Goal: Transaction & Acquisition: Subscribe to service/newsletter

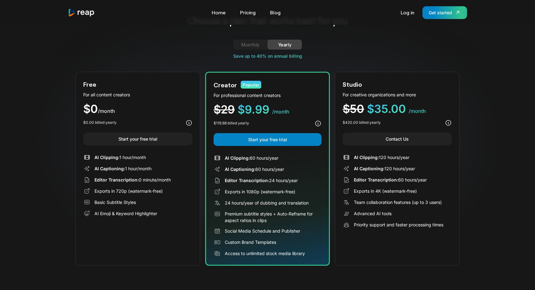
scroll to position [25, 0]
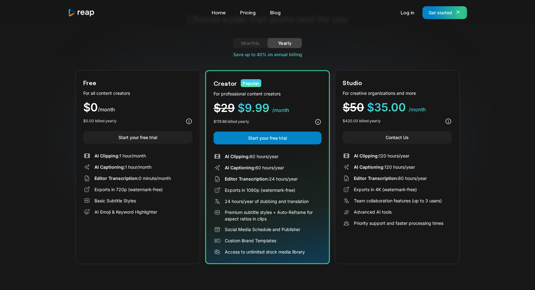
click at [250, 46] on div "Monthly" at bounding box center [250, 42] width 19 height 7
drag, startPoint x: 256, startPoint y: 167, endPoint x: 308, endPoint y: 168, distance: 52.7
click at [312, 168] on div "AI Captioning: 5 hours/month" at bounding box center [267, 167] width 108 height 7
click at [308, 168] on div "AI Captioning: 5 hours/month" at bounding box center [267, 167] width 108 height 7
drag, startPoint x: 226, startPoint y: 152, endPoint x: 316, endPoint y: 171, distance: 92.0
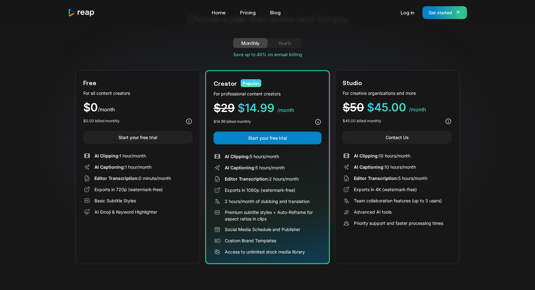
click at [317, 171] on div "Creator Popular For professional content creators $29 $14.99 /month $14.99 bill…" at bounding box center [267, 167] width 125 height 194
click at [316, 171] on div "AI Captioning: 5 hours/month" at bounding box center [267, 167] width 108 height 7
drag, startPoint x: 227, startPoint y: 157, endPoint x: 301, endPoint y: 175, distance: 76.0
click at [301, 175] on div "AI Clipping: 5 hours/month AI Captioning: 5 hours/month Editor Transcription: 2…" at bounding box center [267, 204] width 108 height 103
click at [301, 175] on div "Editor Transcription: 2 hours/month" at bounding box center [267, 178] width 108 height 7
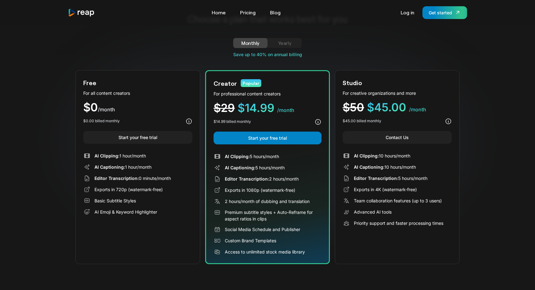
drag, startPoint x: 354, startPoint y: 155, endPoint x: 439, endPoint y: 170, distance: 86.2
click at [439, 170] on div "AI Clipping: 10 hours/month AI Captioning: 10 hours/month Editor Transcription:…" at bounding box center [396, 189] width 109 height 75
drag, startPoint x: 273, startPoint y: 179, endPoint x: 302, endPoint y: 240, distance: 67.3
click at [302, 240] on div "AI Clipping: 5 hours/month AI Captioning: 5 hours/month Editor Transcription: 2…" at bounding box center [267, 204] width 108 height 103
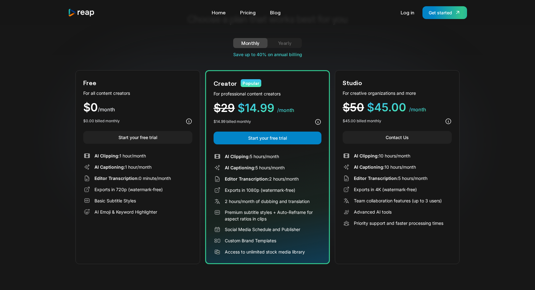
click at [302, 240] on div "Custom Brand Templates" at bounding box center [267, 240] width 108 height 7
drag, startPoint x: 274, startPoint y: 174, endPoint x: 306, endPoint y: 255, distance: 86.8
click at [307, 255] on div "Creator Popular For professional content creators $29 $14.99 /month $14.99 bill…" at bounding box center [267, 167] width 125 height 194
click at [306, 255] on div "Creator Popular For professional content creators $29 $14.99 /month $14.99 bill…" at bounding box center [267, 167] width 125 height 194
drag, startPoint x: 221, startPoint y: 203, endPoint x: 323, endPoint y: 205, distance: 101.9
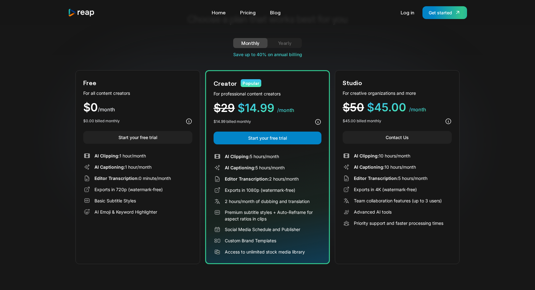
click at [323, 205] on div "Creator Popular For professional content creators $29 $14.99 /month $14.99 bill…" at bounding box center [267, 167] width 125 height 194
drag, startPoint x: 269, startPoint y: 178, endPoint x: 319, endPoint y: 182, distance: 49.7
click at [319, 182] on div "Editor Transcription: 2 hours/month" at bounding box center [267, 178] width 108 height 7
drag, startPoint x: 316, startPoint y: 202, endPoint x: 245, endPoint y: 201, distance: 71.0
click at [245, 202] on div "2 hours/month of dubbing and translation" at bounding box center [267, 201] width 108 height 7
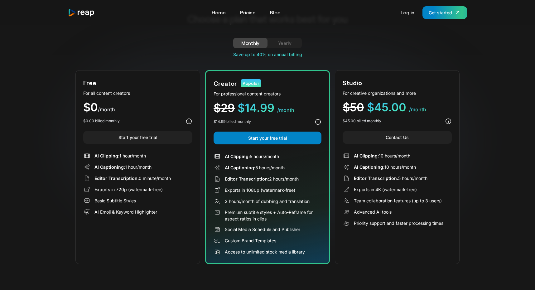
click at [245, 201] on div "2 hours/month of dubbing and translation" at bounding box center [267, 201] width 85 height 7
drag, startPoint x: 225, startPoint y: 202, endPoint x: 324, endPoint y: 202, distance: 99.4
click at [324, 202] on div "Creator Popular For professional content creators $29 $14.99 /month $14.99 bill…" at bounding box center [267, 167] width 125 height 194
drag, startPoint x: 265, startPoint y: 179, endPoint x: 317, endPoint y: 179, distance: 52.0
click at [318, 179] on div "Editor Transcription: 2 hours/month" at bounding box center [267, 178] width 108 height 7
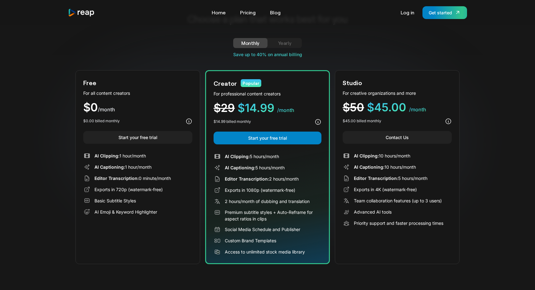
click at [250, 226] on div "Social Media Schedule and Publisher" at bounding box center [262, 229] width 75 height 7
drag, startPoint x: 225, startPoint y: 181, endPoint x: 293, endPoint y: 239, distance: 89.1
click at [294, 239] on div "AI Clipping: 5 hours/month AI Captioning: 5 hours/month Editor Transcription: 2…" at bounding box center [267, 204] width 108 height 103
click at [293, 239] on div "Custom Brand Templates" at bounding box center [267, 240] width 108 height 7
click at [252, 187] on div "Exports in 1080p (watermark-free)" at bounding box center [260, 190] width 70 height 7
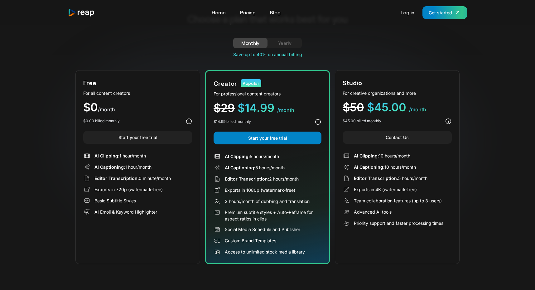
drag, startPoint x: 221, startPoint y: 180, endPoint x: 314, endPoint y: 254, distance: 118.4
click at [313, 254] on div "AI Clipping: 5 hours/month AI Captioning: 5 hours/month Editor Transcription: 2…" at bounding box center [267, 204] width 108 height 103
click at [314, 254] on div "Access to unlimited stock media library" at bounding box center [267, 251] width 108 height 7
drag, startPoint x: 303, startPoint y: 254, endPoint x: 219, endPoint y: 179, distance: 112.1
click at [219, 179] on div "AI Clipping: 5 hours/month AI Captioning: 5 hours/month Editor Transcription: 2…" at bounding box center [267, 204] width 108 height 103
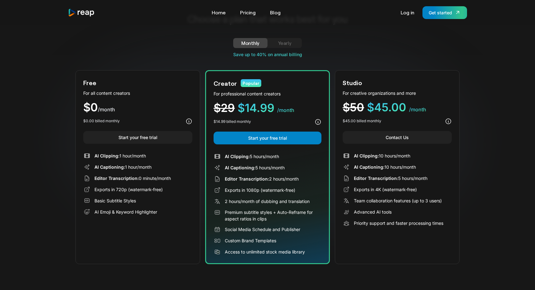
click at [219, 179] on icon at bounding box center [217, 179] width 6 height 6
drag, startPoint x: 354, startPoint y: 154, endPoint x: 422, endPoint y: 169, distance: 69.7
click at [422, 169] on div "AI Clipping: 10 hours/month AI Captioning: 10 hours/month Editor Transcription:…" at bounding box center [396, 189] width 109 height 75
click at [422, 169] on div "AI Captioning: 10 hours/month" at bounding box center [396, 166] width 109 height 7
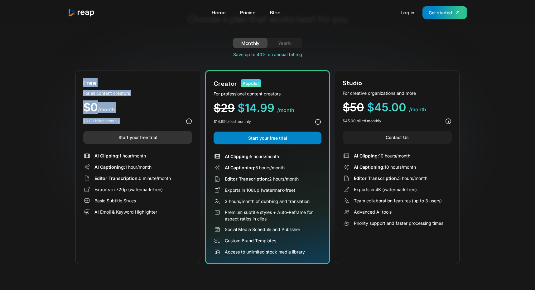
drag, startPoint x: 84, startPoint y: 84, endPoint x: 104, endPoint y: 141, distance: 60.4
click at [110, 140] on div "Free For all content creators $0 /month $0.00 billed monthly Start your free tr…" at bounding box center [137, 167] width 125 height 194
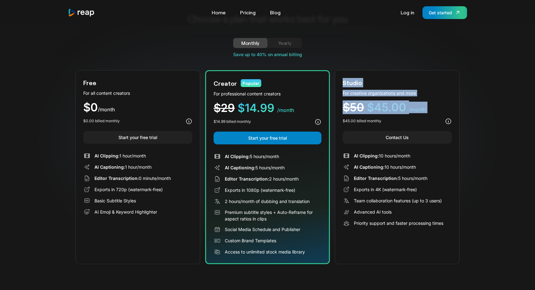
drag, startPoint x: 341, startPoint y: 77, endPoint x: 397, endPoint y: 122, distance: 71.3
click at [397, 122] on div "Studio For creative organizations and more $50 $45.00 /month $45.00 billed mont…" at bounding box center [397, 167] width 125 height 194
click at [403, 121] on div "$45.00 billed monthly" at bounding box center [396, 120] width 109 height 7
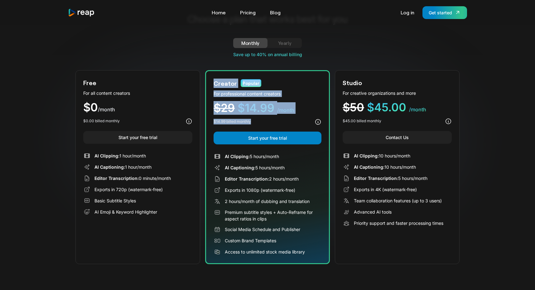
drag, startPoint x: 206, startPoint y: 77, endPoint x: 288, endPoint y: 123, distance: 94.0
click at [293, 126] on div "Creator Popular For professional content creators $29 $14.99 /month $14.99 bill…" at bounding box center [267, 167] width 125 height 194
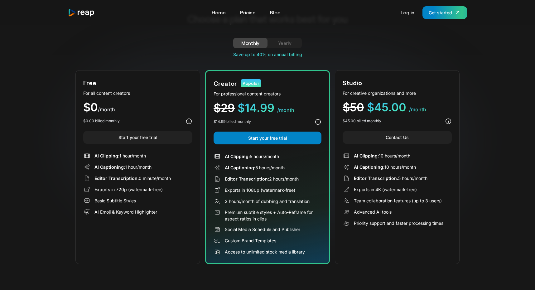
click at [285, 120] on div "$14.99 billed monthly" at bounding box center [267, 121] width 108 height 7
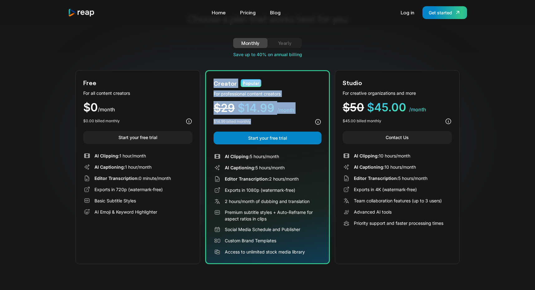
drag, startPoint x: 206, startPoint y: 87, endPoint x: 266, endPoint y: 120, distance: 67.8
click at [266, 120] on div "Creator Popular For professional content creators $29 $14.99 /month $14.99 bill…" at bounding box center [267, 167] width 125 height 194
click at [266, 120] on div "$14.99 billed monthly" at bounding box center [267, 121] width 108 height 7
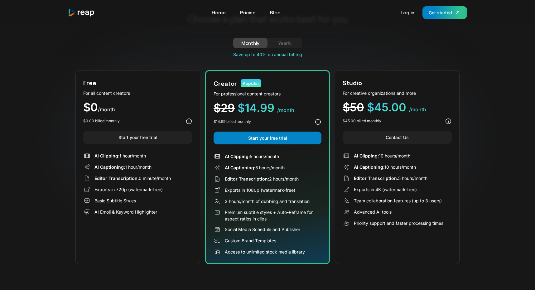
drag, startPoint x: 359, startPoint y: 95, endPoint x: 433, endPoint y: 245, distance: 167.3
click at [433, 246] on div "Studio For creative organizations and more $50 $45.00 /month $45.00 billed mont…" at bounding box center [397, 167] width 125 height 194
click at [433, 245] on div "Studio For creative organizations and more $50 $45.00 /month $45.00 billed mont…" at bounding box center [397, 167] width 125 height 194
drag, startPoint x: 460, startPoint y: 240, endPoint x: 354, endPoint y: 72, distance: 198.5
click at [354, 72] on div "Choose a plan that works best for you Monthly Yearly Free Plan For all content …" at bounding box center [267, 139] width 535 height 279
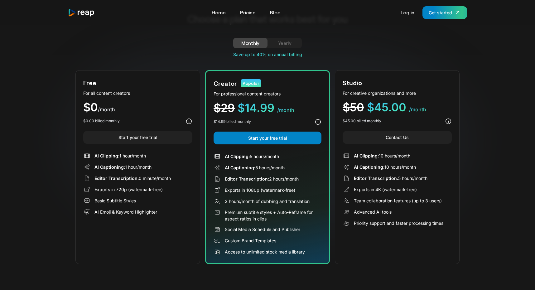
click at [353, 222] on div "Priority support and faster processing times" at bounding box center [396, 222] width 109 height 7
drag, startPoint x: 352, startPoint y: 200, endPoint x: 413, endPoint y: 234, distance: 69.9
click at [428, 234] on div "Studio For creative organizations and more $50 $45.00 /month $45.00 billed mont…" at bounding box center [397, 167] width 125 height 194
click at [413, 234] on div "Studio For creative organizations and more $50 $45.00 /month $45.00 billed mont…" at bounding box center [397, 167] width 125 height 194
drag, startPoint x: 376, startPoint y: 154, endPoint x: 443, endPoint y: 229, distance: 100.2
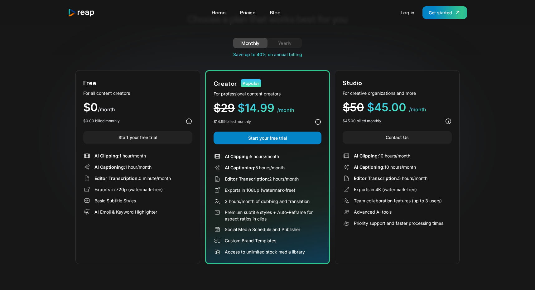
click at [443, 229] on div "Studio For creative organizations and more $50 $45.00 /month $45.00 billed mont…" at bounding box center [397, 167] width 125 height 194
click at [315, 127] on div "Creator Popular For professional content creators $29 $14.99 /month $14.99 bill…" at bounding box center [267, 167] width 125 height 194
click at [318, 120] on icon at bounding box center [317, 121] width 7 height 7
click at [317, 123] on icon at bounding box center [317, 121] width 7 height 7
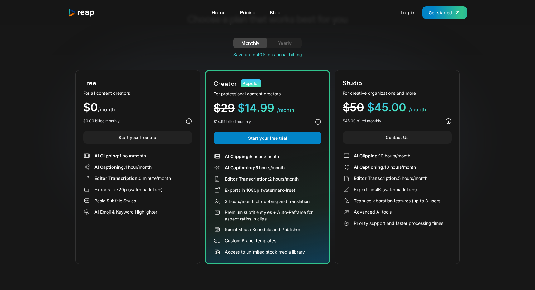
click at [393, 111] on span "$45.00" at bounding box center [386, 107] width 39 height 14
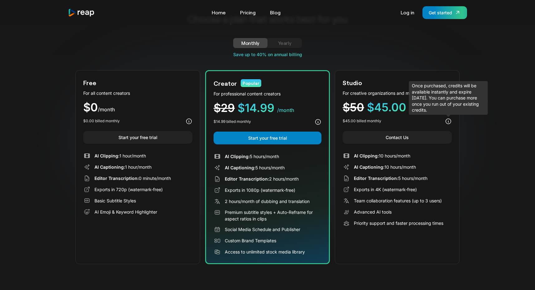
click at [449, 121] on icon at bounding box center [448, 121] width 7 height 7
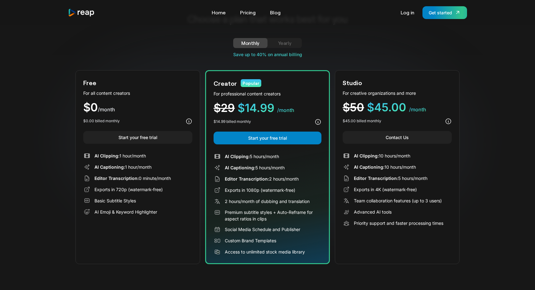
click at [464, 130] on div "Choose a plan that works best for you Monthly Yearly Free Plan For all content …" at bounding box center [267, 139] width 535 height 279
drag, startPoint x: 214, startPoint y: 83, endPoint x: 302, endPoint y: 200, distance: 146.1
click at [302, 200] on div "Creator Popular For professional content creators $29 $14.99 /month $14.99 bill…" at bounding box center [267, 167] width 125 height 194
click at [301, 201] on div "2 hours/month of dubbing and translation" at bounding box center [267, 201] width 85 height 7
click at [290, 49] on div "Monthly Yearly Free Plan For all content creators $19 /mo Lorem ipsum dolor sit…" at bounding box center [267, 44] width 384 height 13
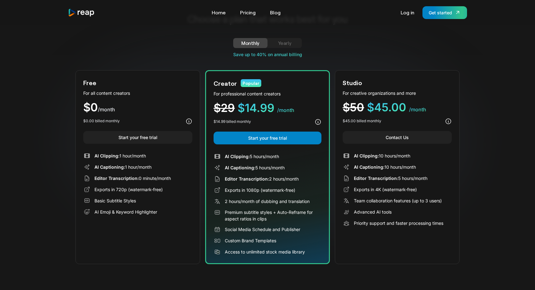
click at [289, 44] on div "Yearly" at bounding box center [284, 42] width 19 height 7
click at [251, 43] on div "Monthly" at bounding box center [250, 42] width 19 height 7
click at [274, 43] on link "Yearly" at bounding box center [284, 43] width 34 height 10
click at [248, 43] on div "Monthly" at bounding box center [250, 42] width 19 height 7
drag, startPoint x: 105, startPoint y: 76, endPoint x: 189, endPoint y: 245, distance: 188.8
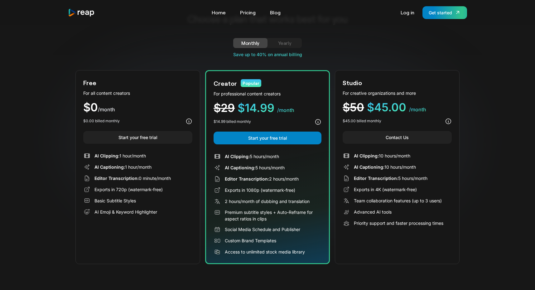
click at [190, 246] on div "Free For all content creators $0 /month $0.00 billed monthly Start your free tr…" at bounding box center [137, 167] width 125 height 194
click at [189, 245] on div "Free For all content creators $0 /month $0.00 billed monthly Start your free tr…" at bounding box center [137, 167] width 125 height 194
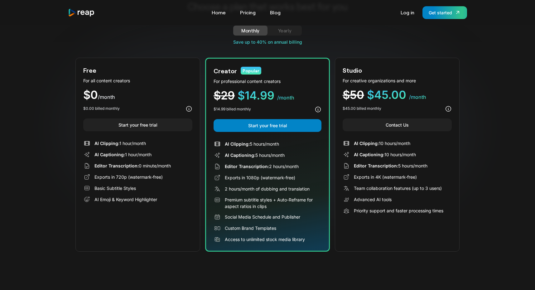
scroll to position [30, 0]
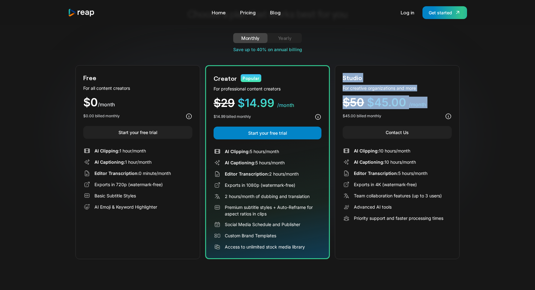
drag, startPoint x: 366, startPoint y: 82, endPoint x: 408, endPoint y: 113, distance: 52.4
click at [408, 113] on div "Studio For creative organizations and more $50 $45.00 /month $45.00 billed mont…" at bounding box center [397, 162] width 125 height 194
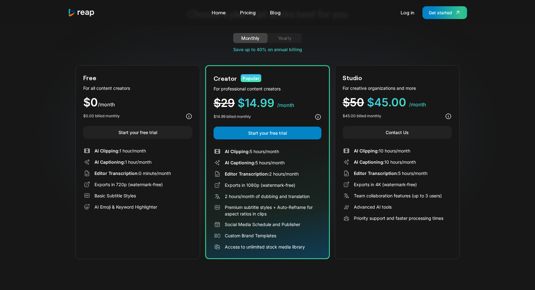
drag, startPoint x: 303, startPoint y: 149, endPoint x: 367, endPoint y: 107, distance: 76.1
click at [303, 149] on div "AI Clipping: 5 hours/month" at bounding box center [267, 151] width 108 height 7
drag, startPoint x: 341, startPoint y: 104, endPoint x: 417, endPoint y: 105, distance: 76.6
click at [418, 105] on div "Studio For creative organizations and more $50 $45.00 /month $45.00 billed mont…" at bounding box center [397, 162] width 125 height 194
click at [251, 101] on span "$14.99" at bounding box center [255, 103] width 37 height 14
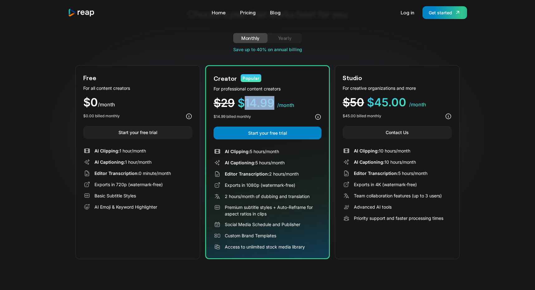
drag, startPoint x: 246, startPoint y: 103, endPoint x: 274, endPoint y: 103, distance: 27.4
click at [274, 103] on span "$14.99" at bounding box center [255, 103] width 37 height 14
click at [239, 105] on span "$14.99" at bounding box center [255, 103] width 37 height 14
drag, startPoint x: 243, startPoint y: 105, endPoint x: 283, endPoint y: 105, distance: 40.8
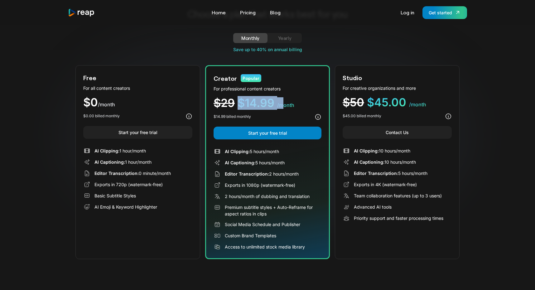
click at [284, 105] on div "$29 $14.99 /month" at bounding box center [267, 103] width 108 height 12
drag, startPoint x: 283, startPoint y: 105, endPoint x: 428, endPoint y: 103, distance: 144.3
click at [283, 105] on span "/month" at bounding box center [285, 105] width 17 height 6
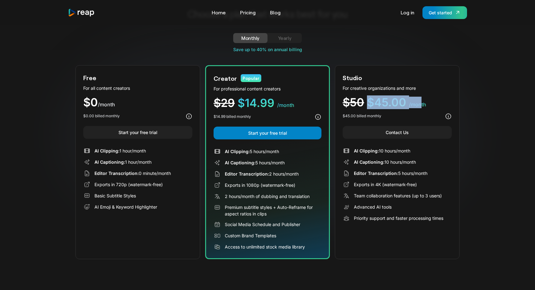
drag, startPoint x: 395, startPoint y: 102, endPoint x: 422, endPoint y: 102, distance: 26.5
click at [422, 102] on div "$50 $45.00 /month" at bounding box center [396, 103] width 109 height 12
click at [422, 102] on span "/month" at bounding box center [417, 104] width 17 height 6
click at [248, 99] on span "$14.99" at bounding box center [255, 103] width 37 height 14
click at [127, 105] on div "$0 /month" at bounding box center [137, 103] width 109 height 12
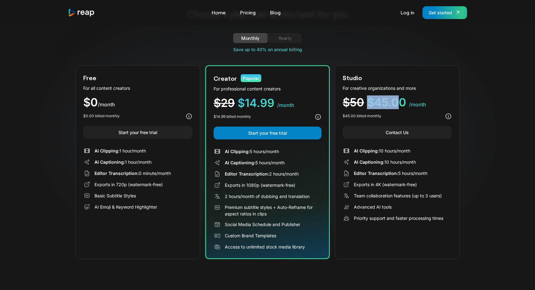
drag, startPoint x: 367, startPoint y: 99, endPoint x: 398, endPoint y: 99, distance: 30.8
click at [400, 99] on span "$45.00" at bounding box center [386, 102] width 39 height 14
click at [398, 99] on span "$45.00" at bounding box center [386, 102] width 39 height 14
click at [362, 99] on span "$50" at bounding box center [352, 102] width 21 height 14
drag, startPoint x: 375, startPoint y: 104, endPoint x: 395, endPoint y: 104, distance: 20.6
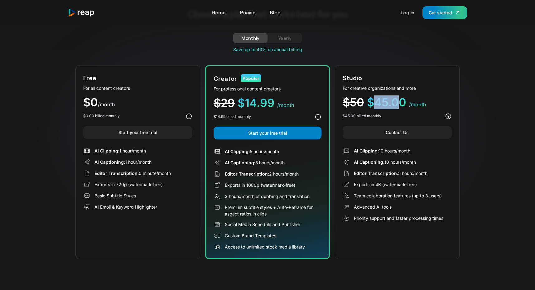
click at [397, 104] on span "$45.00" at bounding box center [386, 102] width 39 height 14
click at [395, 104] on span "$45.00" at bounding box center [386, 102] width 39 height 14
drag, startPoint x: 346, startPoint y: 105, endPoint x: 438, endPoint y: 105, distance: 92.2
click at [438, 105] on div "$50 $45.00 /month" at bounding box center [396, 103] width 109 height 12
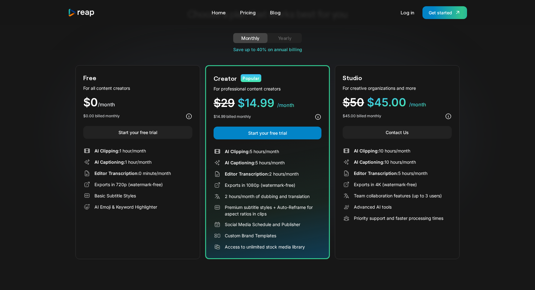
click at [286, 44] on div "Monthly Yearly Free Plan For all content creators $19 /mo Lorem ipsum dolor sit…" at bounding box center [267, 39] width 384 height 13
click at [285, 40] on div "Yearly" at bounding box center [284, 37] width 19 height 7
click at [252, 37] on div "Monthly" at bounding box center [250, 37] width 19 height 7
drag, startPoint x: 442, startPoint y: 111, endPoint x: 349, endPoint y: 79, distance: 97.9
click at [442, 111] on div "Studio For creative organizations and more $50 $45.00 /month $45.00 billed mont…" at bounding box center [397, 162] width 125 height 194
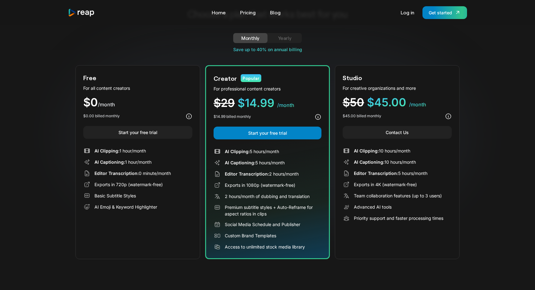
click at [284, 39] on div "Yearly" at bounding box center [284, 37] width 19 height 7
click at [259, 36] on div "Monthly" at bounding box center [250, 37] width 19 height 7
click at [289, 41] on div "Yearly" at bounding box center [284, 37] width 19 height 7
click at [254, 38] on div "Monthly" at bounding box center [250, 37] width 19 height 7
drag, startPoint x: 224, startPoint y: 150, endPoint x: 279, endPoint y: 162, distance: 56.6
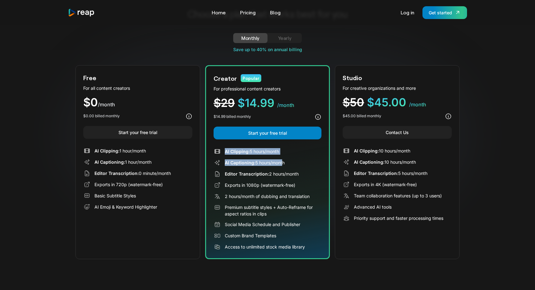
click at [279, 162] on div "AI Clipping: 5 hours/month AI Captioning: 5 hours/month Editor Transcription: 2…" at bounding box center [267, 199] width 108 height 103
drag, startPoint x: 223, startPoint y: 198, endPoint x: 301, endPoint y: 198, distance: 78.2
click at [301, 198] on div "2 hours/month of dubbing and translation" at bounding box center [267, 196] width 108 height 7
click at [301, 198] on div "2 hours/month of dubbing and translation" at bounding box center [267, 196] width 85 height 7
drag, startPoint x: 220, startPoint y: 149, endPoint x: 300, endPoint y: 163, distance: 81.2
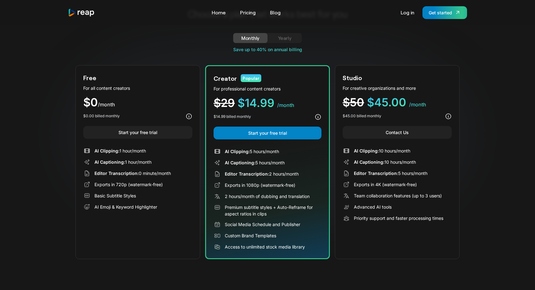
click at [300, 163] on div "AI Clipping: 5 hours/month AI Captioning: 5 hours/month Editor Transcription: 2…" at bounding box center [267, 199] width 108 height 103
click at [300, 163] on div "AI Captioning: 5 hours/month" at bounding box center [267, 162] width 108 height 7
drag, startPoint x: 250, startPoint y: 152, endPoint x: 294, endPoint y: 163, distance: 45.3
click at [294, 163] on div "AI Clipping: 5 hours/month AI Captioning: 5 hours/month Editor Transcription: 2…" at bounding box center [267, 199] width 108 height 103
click at [222, 69] on div "Creator Popular For professional content creators $29 $14.99 /month $14.99 bill…" at bounding box center [267, 162] width 125 height 194
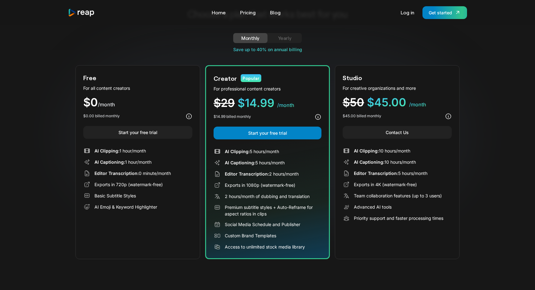
drag, startPoint x: 250, startPoint y: 152, endPoint x: 286, endPoint y: 152, distance: 35.2
click at [286, 152] on div "AI Clipping: 5 hours/month" at bounding box center [267, 151] width 108 height 7
click at [261, 153] on div "AI Clipping: 5 hours/month" at bounding box center [252, 151] width 54 height 7
drag, startPoint x: 249, startPoint y: 149, endPoint x: 307, endPoint y: 176, distance: 64.8
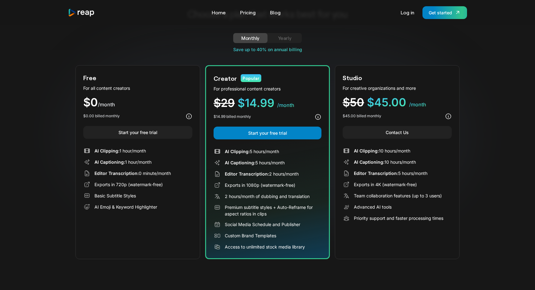
click at [309, 177] on div "AI Clipping: 5 hours/month AI Captioning: 5 hours/month Editor Transcription: 2…" at bounding box center [267, 199] width 108 height 103
click at [307, 176] on div "Editor Transcription: 2 hours/month" at bounding box center [267, 173] width 108 height 7
drag, startPoint x: 214, startPoint y: 151, endPoint x: 304, endPoint y: 173, distance: 93.0
click at [304, 173] on div "AI Clipping: 5 hours/month AI Captioning: 5 hours/month Editor Transcription: 2…" at bounding box center [267, 199] width 108 height 103
click at [304, 173] on div "Editor Transcription: 2 hours/month" at bounding box center [267, 173] width 108 height 7
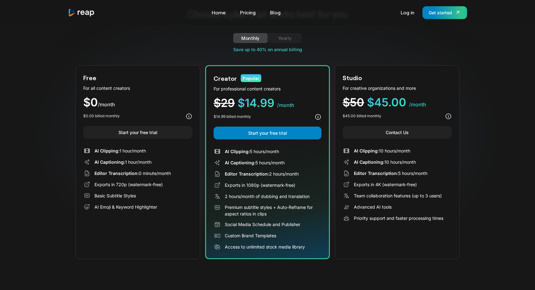
drag, startPoint x: 306, startPoint y: 173, endPoint x: 226, endPoint y: 175, distance: 79.5
click at [226, 175] on div "Editor Transcription: 2 hours/month" at bounding box center [267, 173] width 108 height 7
drag, startPoint x: 255, startPoint y: 196, endPoint x: 305, endPoint y: 197, distance: 50.8
click at [306, 197] on div "2 hours/month of dubbing and translation" at bounding box center [267, 196] width 85 height 7
click at [305, 197] on div "2 hours/month of dubbing and translation" at bounding box center [267, 196] width 85 height 7
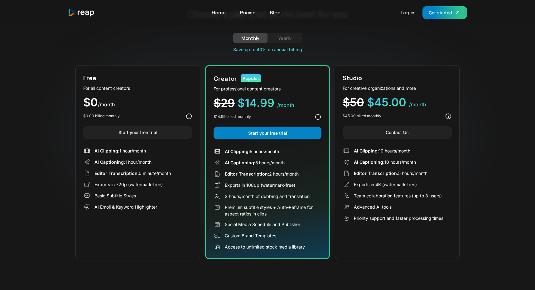
drag, startPoint x: 274, startPoint y: 162, endPoint x: 289, endPoint y: 162, distance: 15.3
click at [289, 162] on div "AI Captioning: 5 hours/month" at bounding box center [267, 162] width 108 height 7
drag, startPoint x: 292, startPoint y: 150, endPoint x: 200, endPoint y: 150, distance: 91.9
click at [200, 150] on div "Free For all content creators $0 /month $0.00 billed monthly Start your free tr…" at bounding box center [267, 162] width 384 height 194
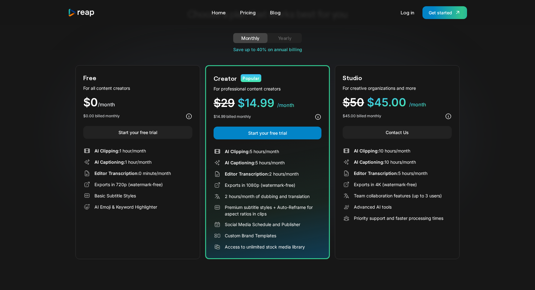
click at [234, 150] on span "AI Clipping:" at bounding box center [237, 151] width 25 height 5
drag, startPoint x: 223, startPoint y: 150, endPoint x: 306, endPoint y: 156, distance: 83.0
click at [306, 156] on div "AI Clipping: 5 hours/month AI Captioning: 5 hours/month Editor Transcription: 2…" at bounding box center [267, 199] width 108 height 103
click at [305, 155] on div "AI Clipping: 5 hours/month AI Captioning: 5 hours/month Editor Transcription: 2…" at bounding box center [267, 199] width 108 height 103
drag, startPoint x: 225, startPoint y: 197, endPoint x: 326, endPoint y: 197, distance: 101.2
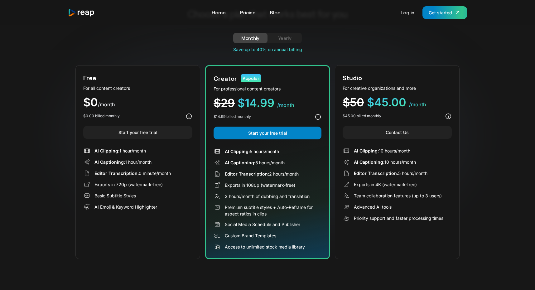
click at [326, 197] on div "Creator Popular For professional content creators $29 $14.99 /month $14.99 bill…" at bounding box center [267, 162] width 125 height 194
click at [279, 187] on div "Exports in 1080p (watermark-free)" at bounding box center [260, 185] width 70 height 7
drag, startPoint x: 248, startPoint y: 149, endPoint x: 290, endPoint y: 164, distance: 44.7
click at [290, 164] on div "AI Clipping: 5 hours/month AI Captioning: 5 hours/month Editor Transcription: 2…" at bounding box center [267, 199] width 108 height 103
click at [290, 164] on div "AI Captioning: 5 hours/month" at bounding box center [267, 162] width 108 height 7
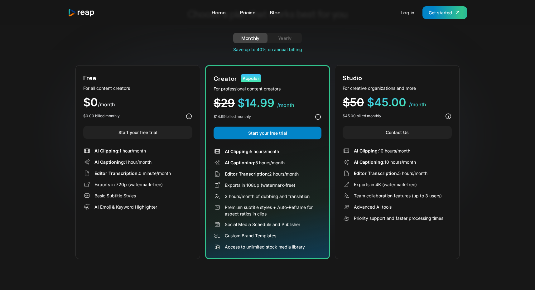
drag, startPoint x: 227, startPoint y: 195, endPoint x: 320, endPoint y: 195, distance: 93.5
click at [322, 195] on div "Creator Popular For professional content creators $29 $14.99 /month $14.99 bill…" at bounding box center [267, 162] width 125 height 194
click at [320, 195] on div "2 hours/month of dubbing and translation" at bounding box center [267, 196] width 108 height 7
drag, startPoint x: 225, startPoint y: 197, endPoint x: 293, endPoint y: 197, distance: 68.5
click at [293, 197] on div "2 hours/month of dubbing and translation" at bounding box center [267, 196] width 85 height 7
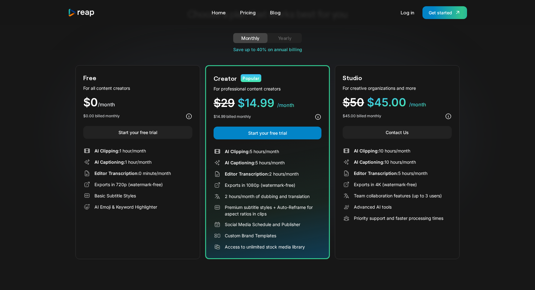
click at [293, 197] on div "2 hours/month of dubbing and translation" at bounding box center [267, 196] width 85 height 7
drag, startPoint x: 226, startPoint y: 150, endPoint x: 280, endPoint y: 153, distance: 54.3
click at [279, 153] on div "AI Clipping: 5 hours/month" at bounding box center [252, 151] width 54 height 7
drag, startPoint x: 288, startPoint y: 150, endPoint x: 205, endPoint y: 150, distance: 82.9
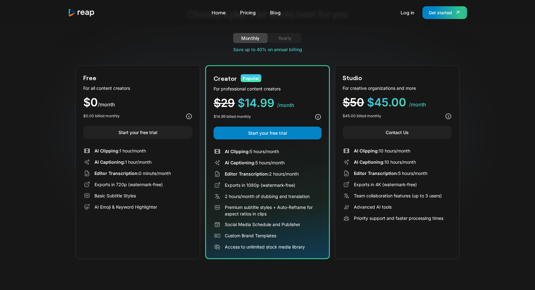
click at [205, 150] on div "Free For all content creators $0 /month $0.00 billed monthly Start your free tr…" at bounding box center [267, 162] width 384 height 194
click at [239, 152] on span "AI Clipping:" at bounding box center [237, 151] width 25 height 5
drag, startPoint x: 252, startPoint y: 152, endPoint x: 307, endPoint y: 164, distance: 56.1
click at [307, 164] on div "AI Clipping: 5 hours/month AI Captioning: 5 hours/month Editor Transcription: 2…" at bounding box center [267, 199] width 108 height 103
click at [307, 164] on div "AI Captioning: 5 hours/month" at bounding box center [267, 162] width 108 height 7
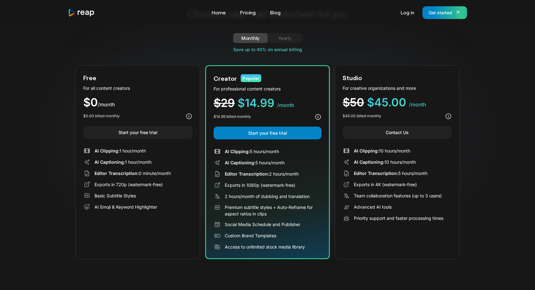
drag, startPoint x: 293, startPoint y: 164, endPoint x: 221, endPoint y: 164, distance: 72.6
click at [221, 164] on div "AI Captioning: 5 hours/month" at bounding box center [267, 162] width 108 height 7
click at [242, 157] on div "AI Clipping: 5 hours/month AI Captioning: 5 hours/month Editor Transcription: 2…" at bounding box center [267, 199] width 108 height 103
drag, startPoint x: 265, startPoint y: 161, endPoint x: 294, endPoint y: 161, distance: 29.0
click at [294, 161] on div "AI Captioning: 5 hours/month" at bounding box center [267, 162] width 108 height 7
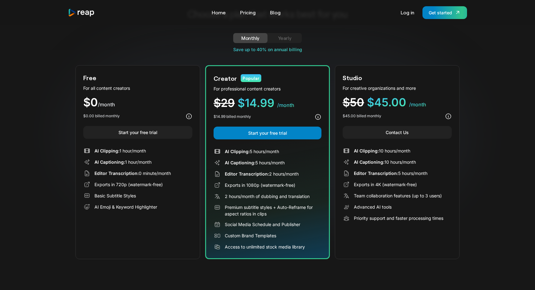
click at [294, 161] on div "AI Captioning: 5 hours/month" at bounding box center [267, 162] width 108 height 7
drag, startPoint x: 225, startPoint y: 198, endPoint x: 310, endPoint y: 198, distance: 85.4
click at [310, 198] on div "2 hours/month of dubbing and translation" at bounding box center [267, 196] width 108 height 7
drag, startPoint x: 225, startPoint y: 172, endPoint x: 298, endPoint y: 175, distance: 72.3
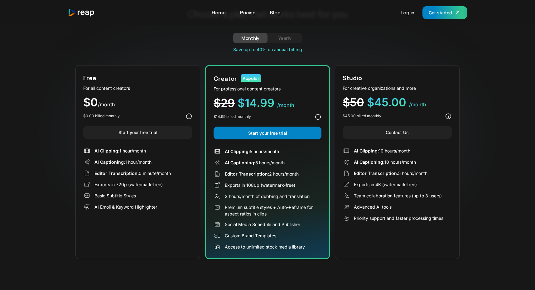
click at [298, 175] on div "Editor Transcription: 2 hours/month" at bounding box center [267, 173] width 108 height 7
click at [298, 175] on div "Editor Transcription: 2 hours/month" at bounding box center [262, 173] width 74 height 7
drag, startPoint x: 307, startPoint y: 175, endPoint x: 229, endPoint y: 175, distance: 77.6
click at [230, 175] on div "Editor Transcription: 2 hours/month" at bounding box center [267, 173] width 108 height 7
click at [229, 175] on span "Editor Transcription:" at bounding box center [247, 173] width 44 height 5
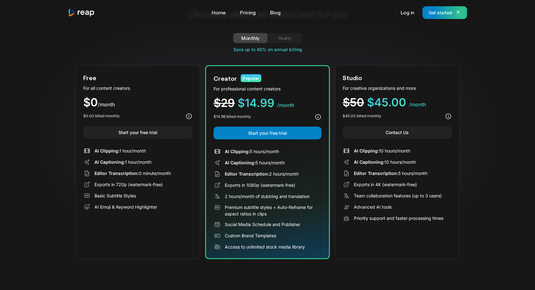
drag, startPoint x: 223, startPoint y: 175, endPoint x: 302, endPoint y: 174, distance: 78.8
click at [302, 175] on div "Editor Transcription: 2 hours/month" at bounding box center [267, 173] width 108 height 7
click at [302, 174] on div "Editor Transcription: 2 hours/month" at bounding box center [267, 173] width 108 height 7
drag, startPoint x: 315, startPoint y: 174, endPoint x: 248, endPoint y: 174, distance: 67.3
click at [247, 174] on div "Editor Transcription: 2 hours/month" at bounding box center [267, 173] width 108 height 7
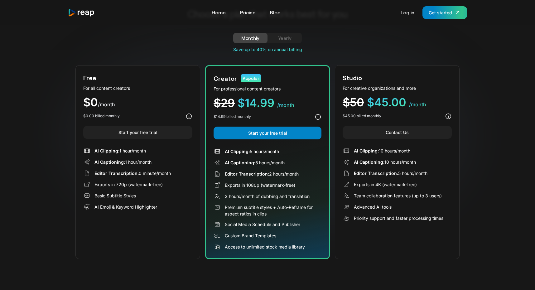
click at [248, 174] on span "Editor Transcription:" at bounding box center [247, 173] width 44 height 5
click at [236, 177] on div "Editor Transcription: 2 hours/month" at bounding box center [267, 173] width 108 height 7
drag, startPoint x: 229, startPoint y: 149, endPoint x: 318, endPoint y: 248, distance: 133.9
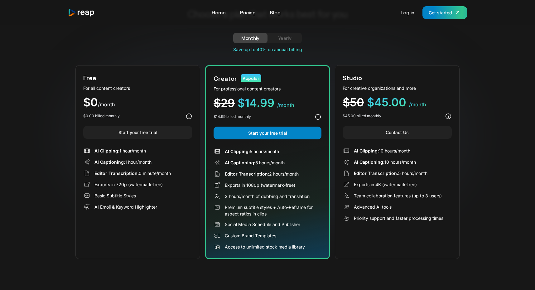
click at [318, 248] on div "AI Clipping: 5 hours/month AI Captioning: 5 hours/month Editor Transcription: 2…" at bounding box center [267, 199] width 108 height 103
click at [318, 248] on div "Access to unlimited stock media library" at bounding box center [267, 246] width 108 height 7
drag, startPoint x: 226, startPoint y: 194, endPoint x: 316, endPoint y: 194, distance: 89.7
click at [319, 195] on div "2 hours/month of dubbing and translation" at bounding box center [267, 196] width 108 height 7
click at [316, 194] on div "2 hours/month of dubbing and translation" at bounding box center [267, 196] width 108 height 7
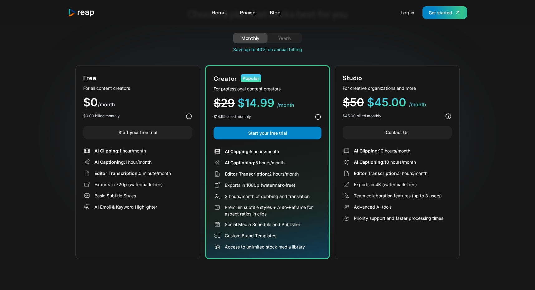
drag, startPoint x: 319, startPoint y: 194, endPoint x: 161, endPoint y: 189, distance: 157.7
click at [160, 189] on div "Free For all content creators $0 /month $0.00 billed monthly Start your free tr…" at bounding box center [267, 162] width 384 height 194
click at [310, 93] on div "Creator Popular For professional content creators $29 $14.99 /month $14.99 bill…" at bounding box center [267, 162] width 125 height 194
click at [260, 174] on span "Editor Transcription:" at bounding box center [247, 173] width 44 height 5
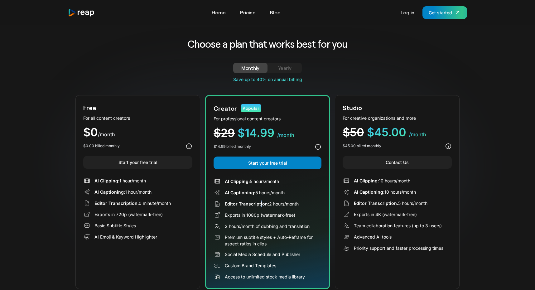
click at [282, 67] on div "Yearly" at bounding box center [284, 67] width 19 height 7
click at [254, 67] on div "Monthly" at bounding box center [250, 67] width 19 height 7
click at [277, 66] on div "Yearly" at bounding box center [284, 67] width 19 height 7
click at [250, 66] on div "Monthly" at bounding box center [250, 67] width 19 height 7
drag, startPoint x: 226, startPoint y: 176, endPoint x: 300, endPoint y: 258, distance: 109.4
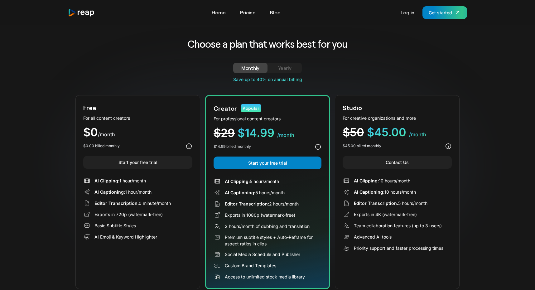
click at [300, 259] on div "Creator Popular For professional content creators $29 $14.99 /month $14.99 bill…" at bounding box center [267, 192] width 125 height 194
click at [300, 258] on div "AI Clipping: 5 hours/month AI Captioning: 5 hours/month Editor Transcription: 2…" at bounding box center [267, 229] width 108 height 103
